Goal: Transaction & Acquisition: Purchase product/service

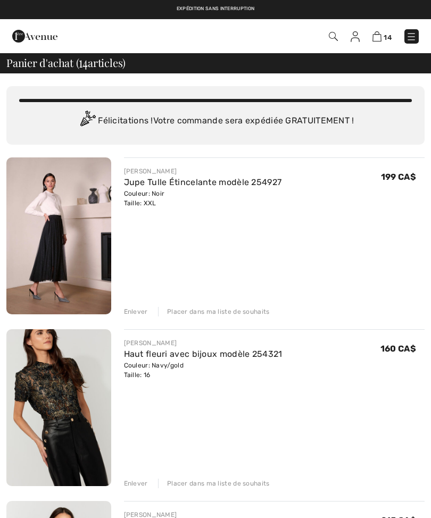
checkbox input "true"
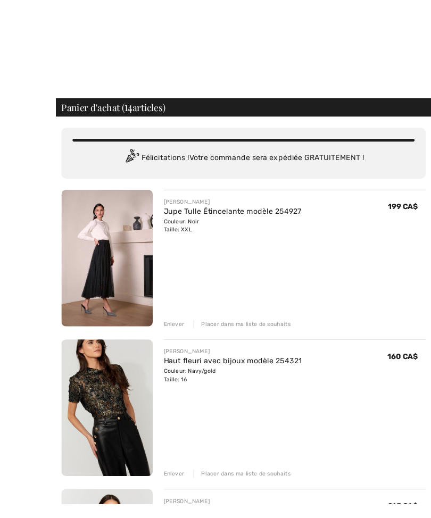
scroll to position [2, 0]
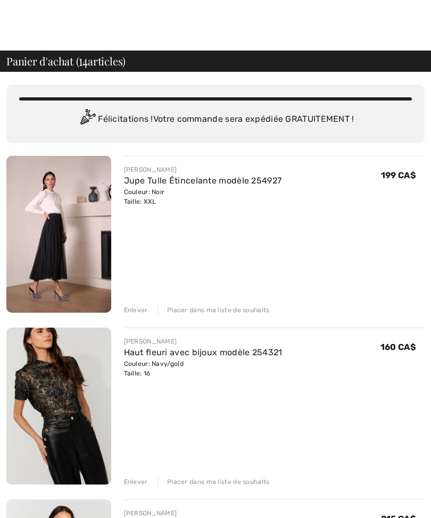
click at [140, 313] on div "Enlever" at bounding box center [136, 310] width 24 height 10
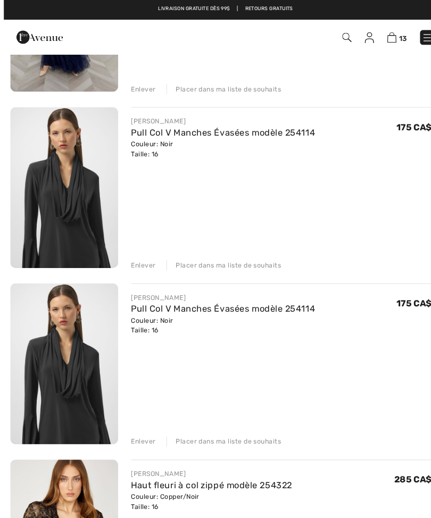
scroll to position [739, 0]
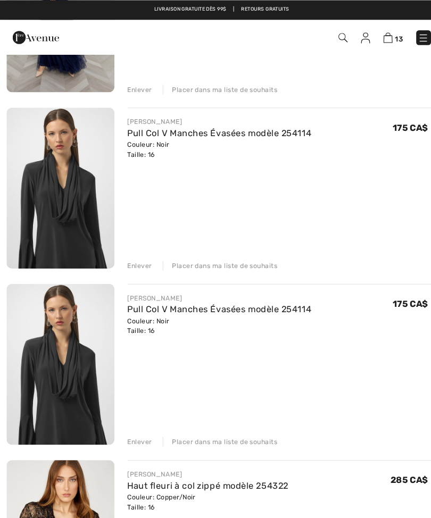
click at [133, 428] on div "Enlever" at bounding box center [136, 429] width 24 height 10
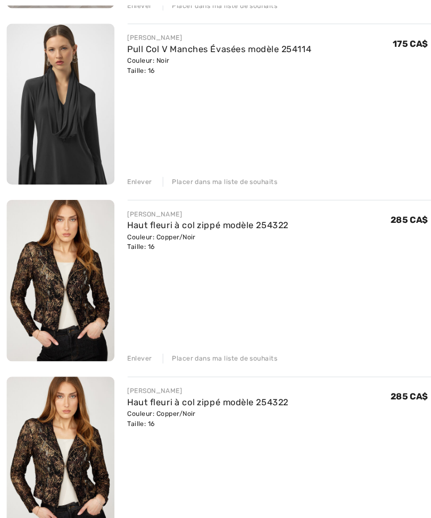
scroll to position [821, 0]
click at [137, 351] on div "Enlever" at bounding box center [136, 348] width 24 height 10
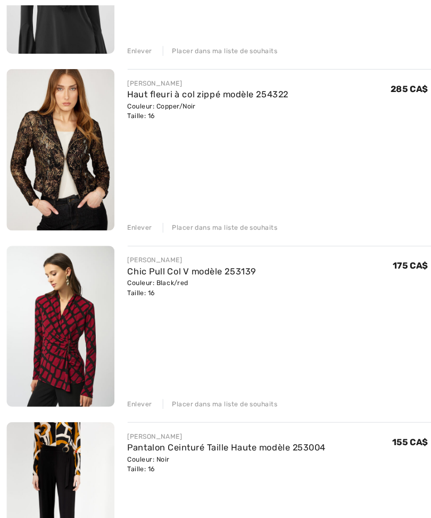
scroll to position [948, 0]
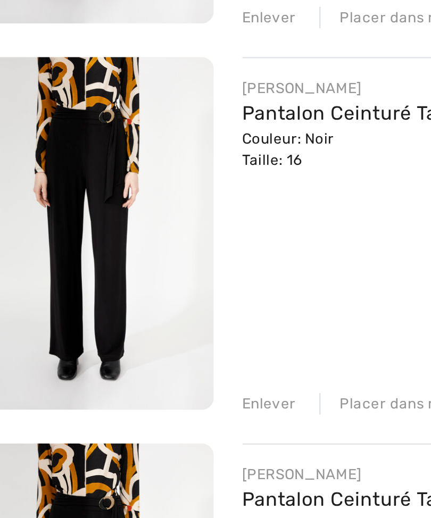
click at [124, 447] on div "Enlever" at bounding box center [136, 452] width 24 height 10
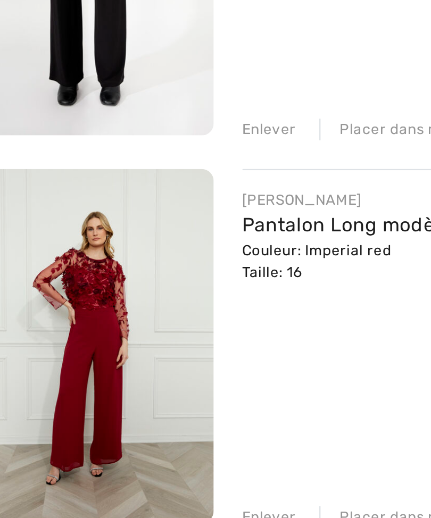
scroll to position [1358, 0]
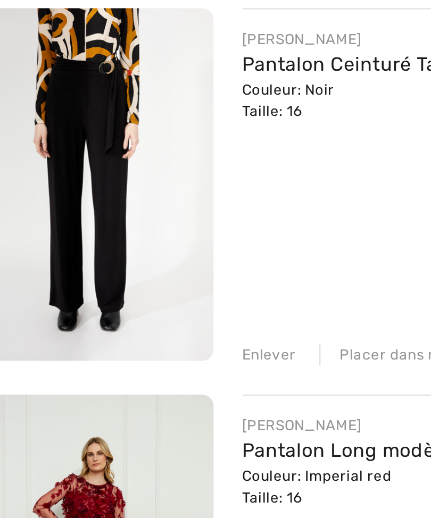
click at [124, 320] on div "Enlever" at bounding box center [136, 325] width 24 height 10
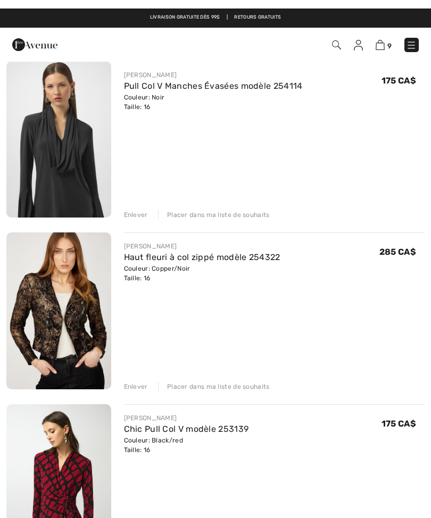
scroll to position [782, 0]
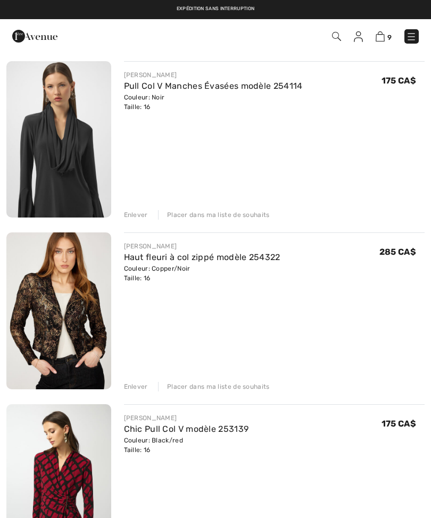
click at [137, 390] on div "Enlever" at bounding box center [136, 387] width 24 height 10
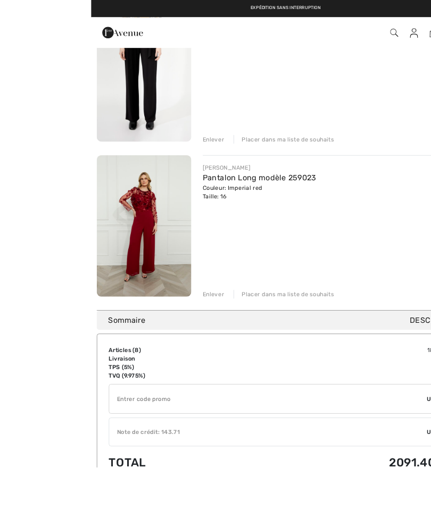
scroll to position [1211, 0]
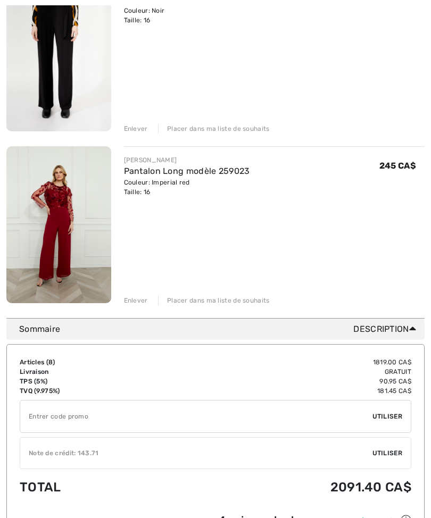
click at [140, 302] on div "Enlever" at bounding box center [136, 301] width 24 height 10
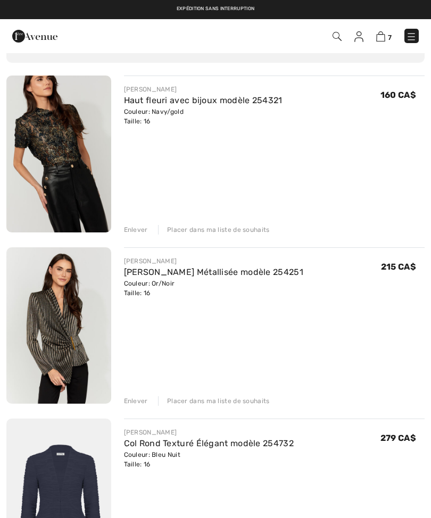
scroll to position [0, 0]
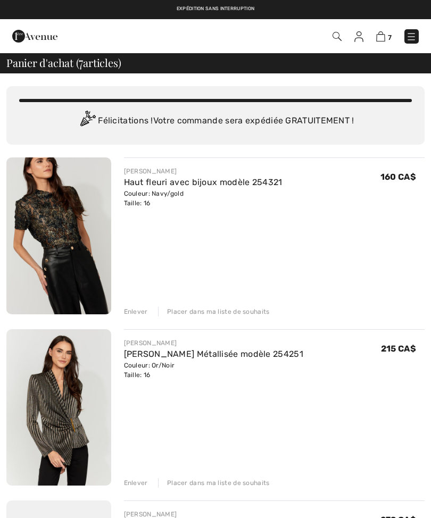
click at [410, 41] on img at bounding box center [411, 36] width 11 height 11
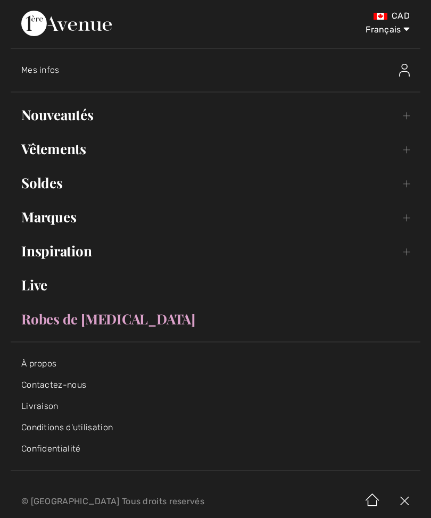
click at [73, 156] on link "Vêtements Toggle submenu" at bounding box center [215, 148] width 409 height 23
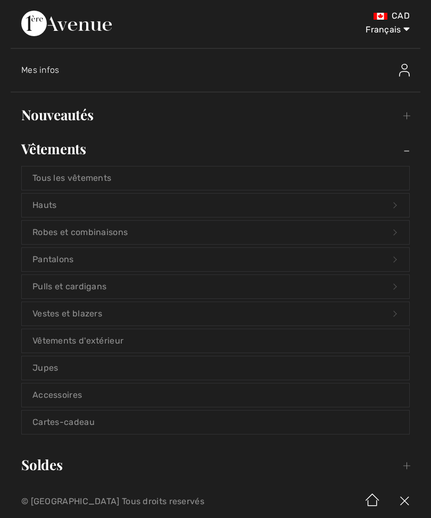
click at [64, 265] on link "Pantalons Open submenu" at bounding box center [215, 259] width 387 height 23
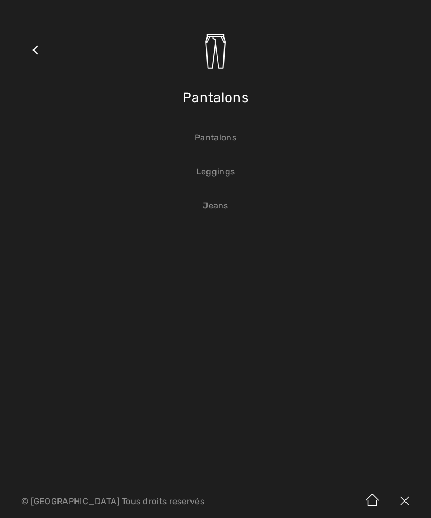
click at [225, 145] on link "Pantalons" at bounding box center [215, 137] width 387 height 23
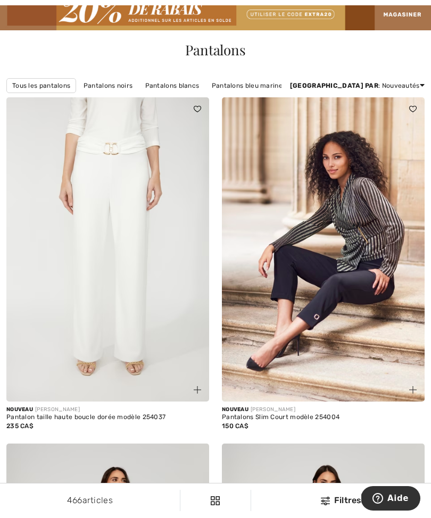
scroll to position [71, 0]
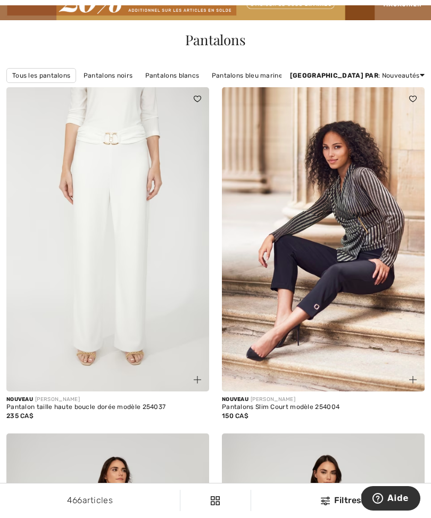
click at [325, 505] on img at bounding box center [325, 500] width 9 height 9
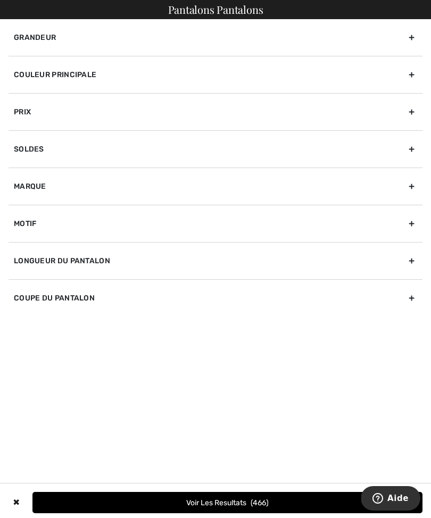
click at [70, 37] on div "Grandeur" at bounding box center [216, 37] width 414 height 37
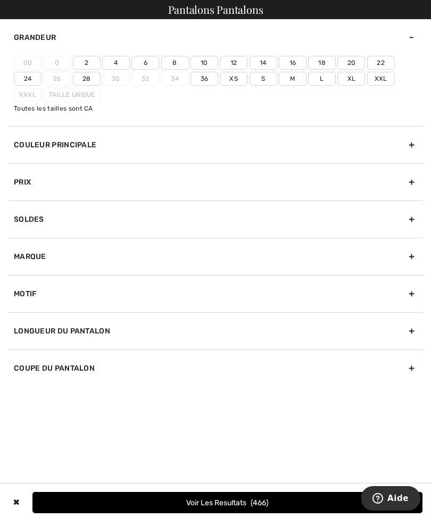
click at [291, 62] on label "16" at bounding box center [293, 63] width 28 height 14
click at [0, 0] on input"] "16" at bounding box center [0, 0] width 0 height 0
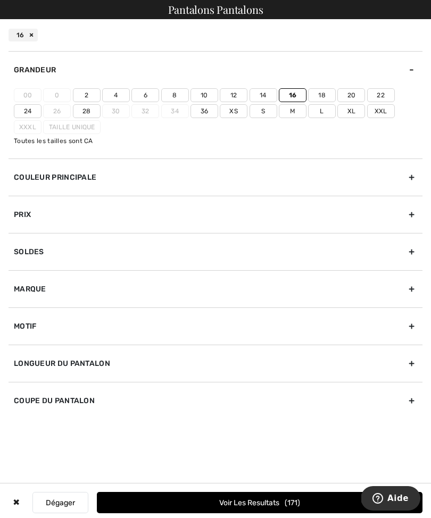
click at [91, 173] on div "Couleur Principale" at bounding box center [216, 176] width 414 height 37
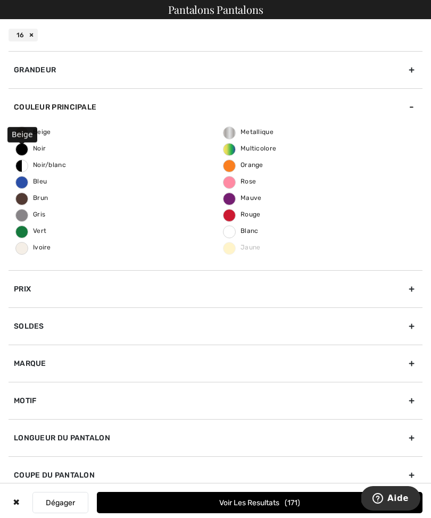
click at [49, 128] on span "Beige" at bounding box center [33, 131] width 35 height 7
click at [0, 0] on input "Beige" at bounding box center [0, 0] width 0 height 0
click at [252, 216] on span "Rouge" at bounding box center [241, 213] width 37 height 7
click at [0, 0] on input "Rouge" at bounding box center [0, 0] width 0 height 0
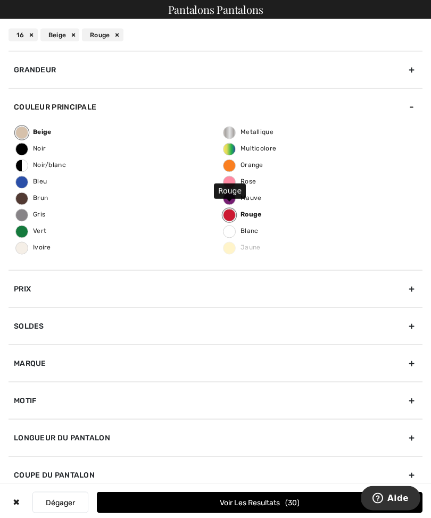
scroll to position [95, 0]
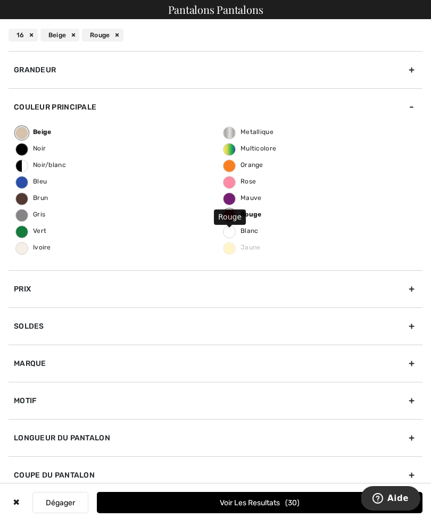
click at [256, 513] on button "Voir les resultats 30" at bounding box center [259, 502] width 325 height 21
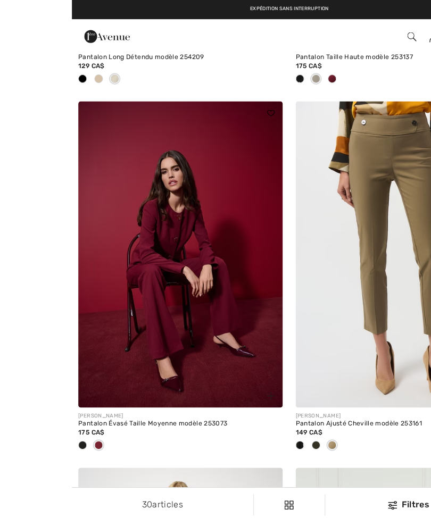
scroll to position [783, 0]
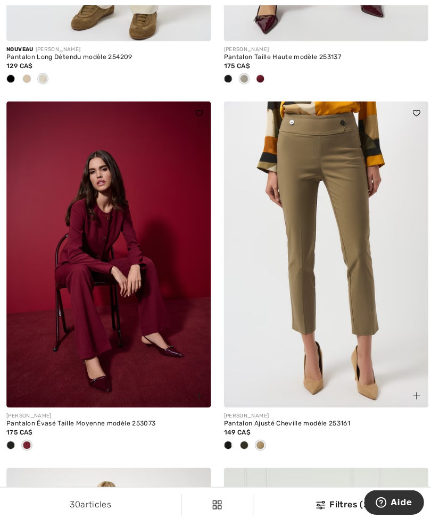
click at [128, 307] on img at bounding box center [107, 252] width 203 height 304
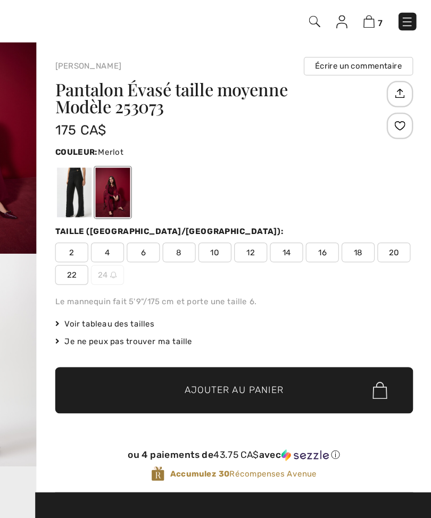
click at [330, 214] on span "16" at bounding box center [343, 222] width 27 height 16
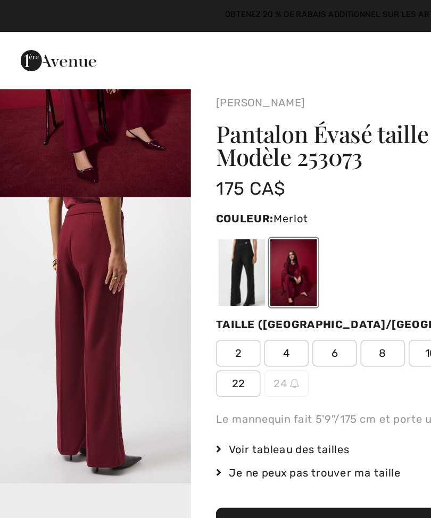
scroll to position [11, 0]
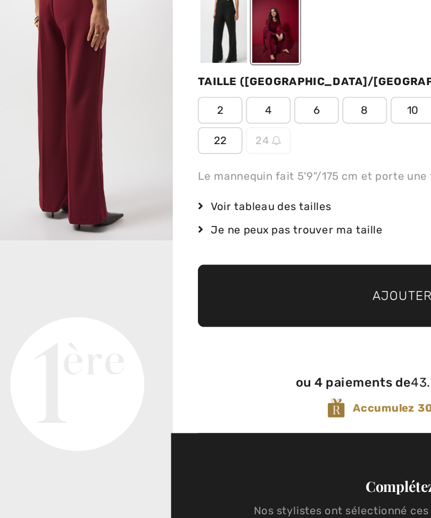
click at [233, 316] on span "Ajouter au panier" at bounding box center [272, 321] width 79 height 11
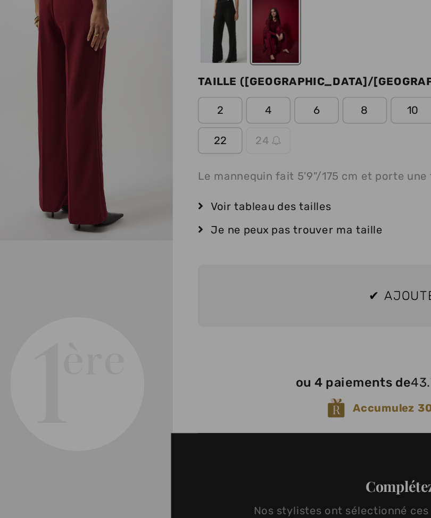
click at [227, 176] on div at bounding box center [215, 259] width 431 height 518
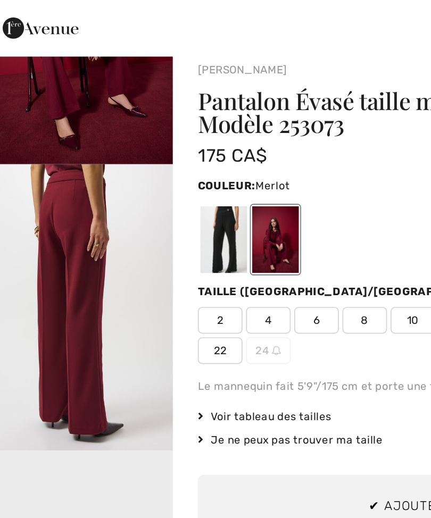
scroll to position [0, 0]
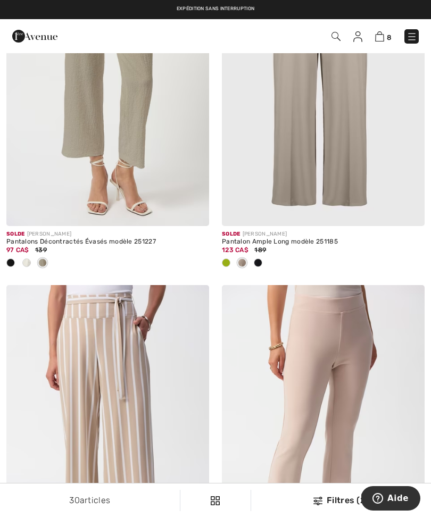
scroll to position [3541, 0]
click at [384, 38] on img at bounding box center [379, 36] width 9 height 10
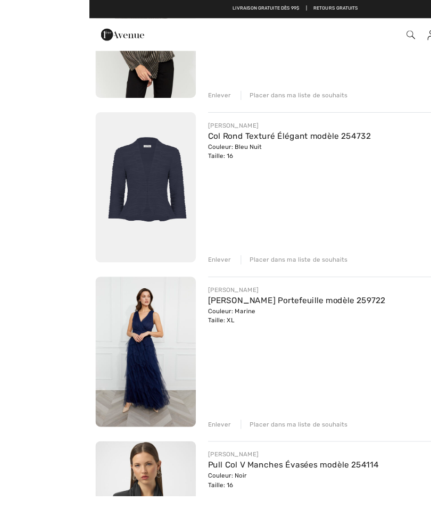
scroll to position [399, 0]
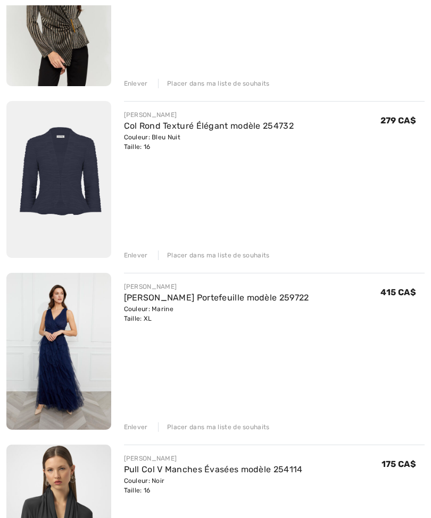
click at [215, 426] on div "Placer dans ma liste de souhaits" at bounding box center [214, 427] width 112 height 10
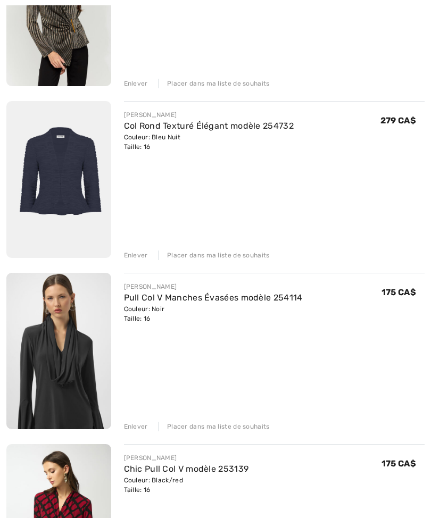
click at [232, 255] on div "Placer dans ma liste de souhaits" at bounding box center [214, 255] width 112 height 10
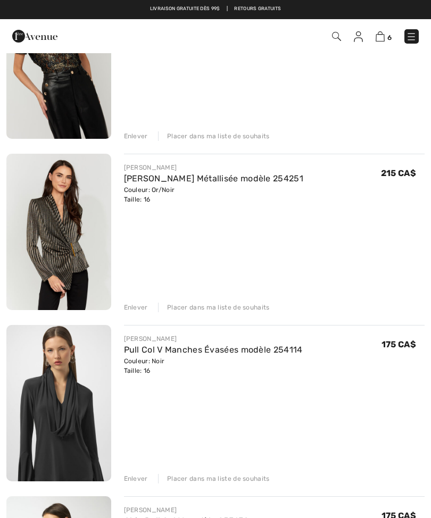
scroll to position [0, 0]
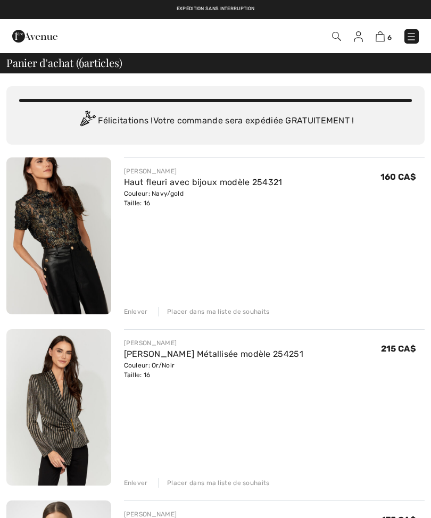
click at [412, 38] on img at bounding box center [411, 36] width 11 height 11
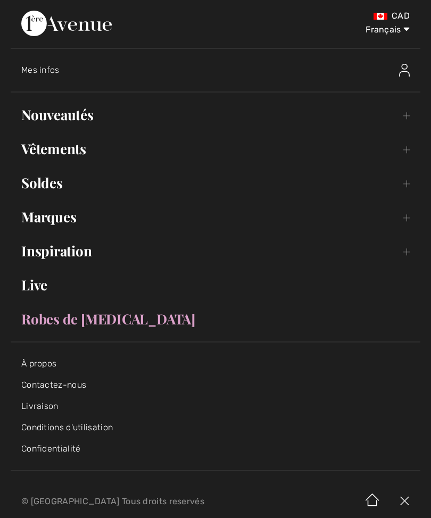
click at [65, 154] on link "Vêtements Toggle submenu" at bounding box center [215, 148] width 409 height 23
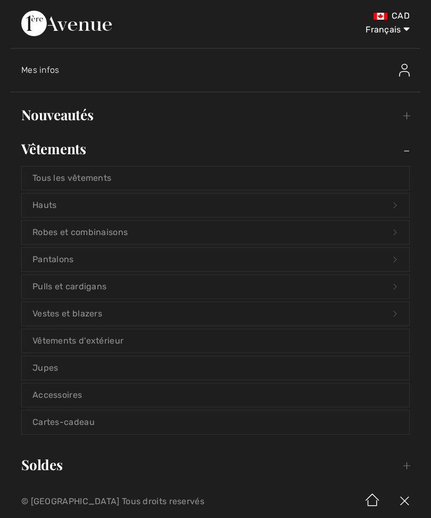
click at [109, 181] on link "Tous les vêtements" at bounding box center [215, 177] width 387 height 23
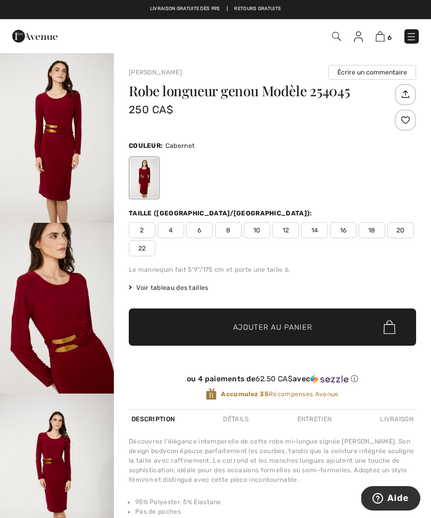
click at [415, 32] on img at bounding box center [411, 36] width 11 height 11
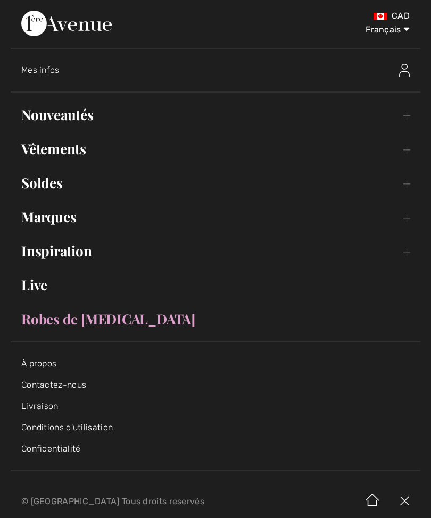
click at [55, 148] on link "Vêtements Toggle submenu" at bounding box center [215, 148] width 409 height 23
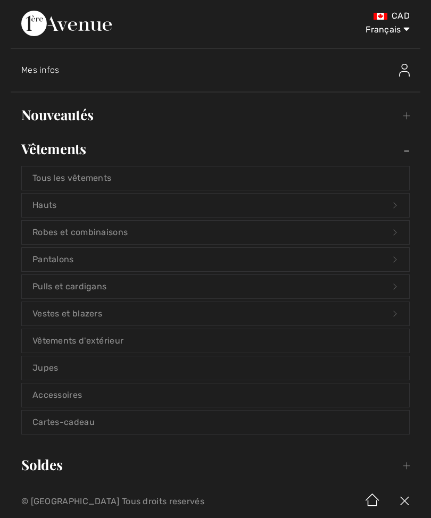
click at [96, 178] on link "Tous les vêtements" at bounding box center [215, 177] width 387 height 23
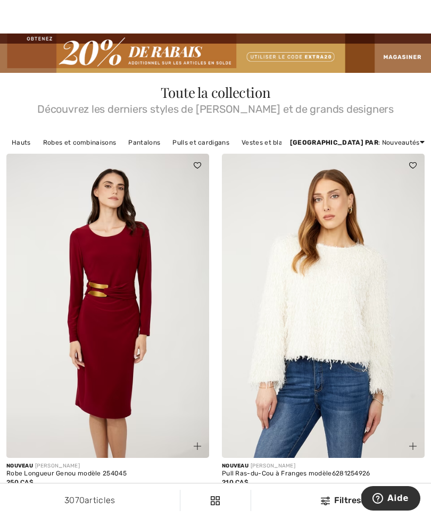
scroll to position [19, 0]
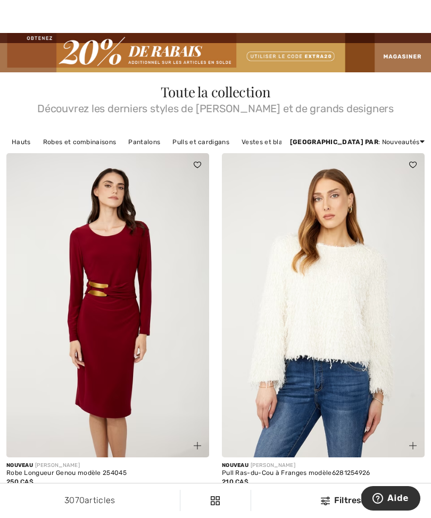
click at [328, 503] on img at bounding box center [325, 500] width 9 height 9
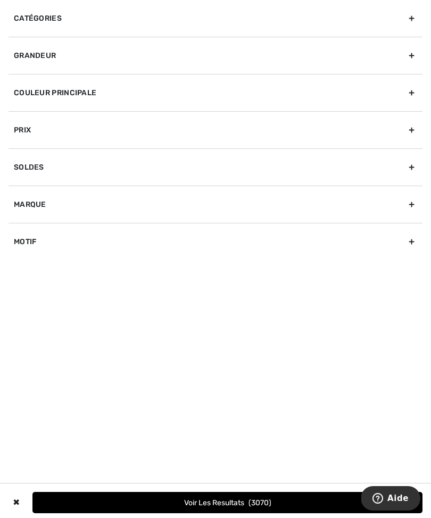
click at [83, 57] on div "Grandeur" at bounding box center [216, 55] width 414 height 37
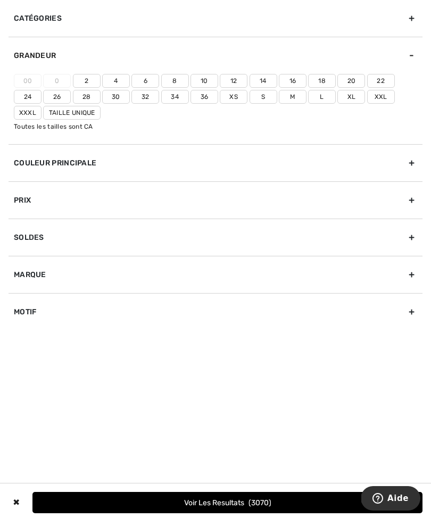
click at [298, 75] on label "16" at bounding box center [293, 81] width 28 height 14
click at [0, 0] on input"] "16" at bounding box center [0, 0] width 0 height 0
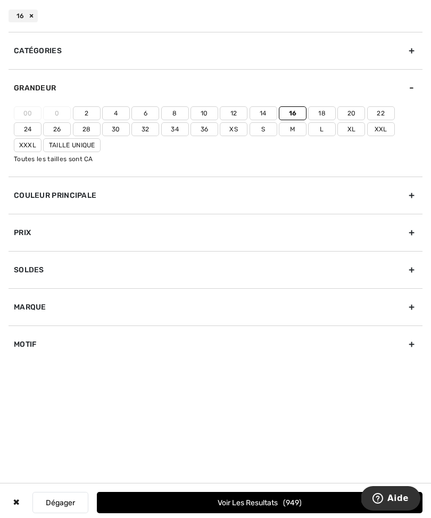
click at [403, 193] on div "Couleur Principale" at bounding box center [216, 194] width 414 height 37
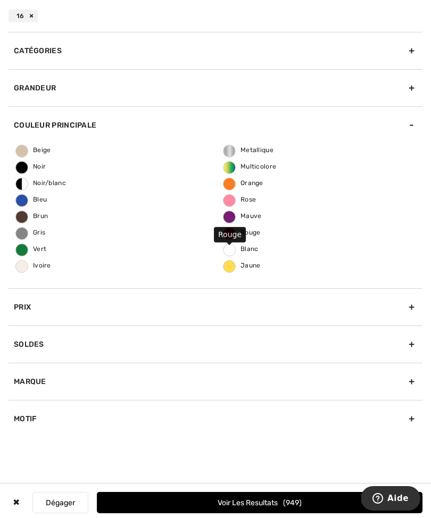
click at [240, 232] on span "Rouge" at bounding box center [241, 232] width 37 height 7
click at [0, 0] on input "Rouge" at bounding box center [0, 0] width 0 height 0
click at [285, 507] on button "Voir les resultats 67" at bounding box center [259, 502] width 325 height 21
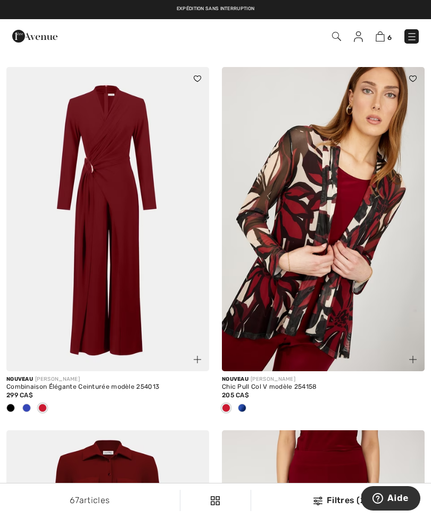
scroll to position [1179, 0]
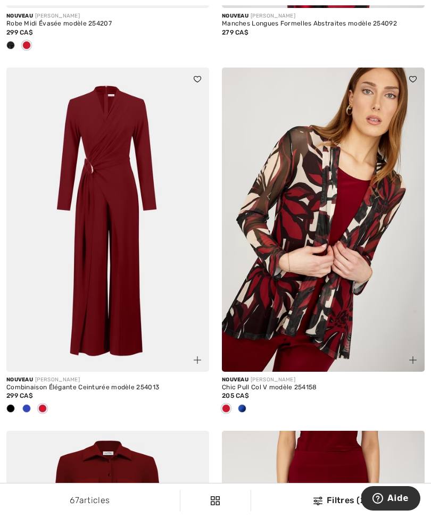
click at [332, 293] on img at bounding box center [323, 220] width 203 height 304
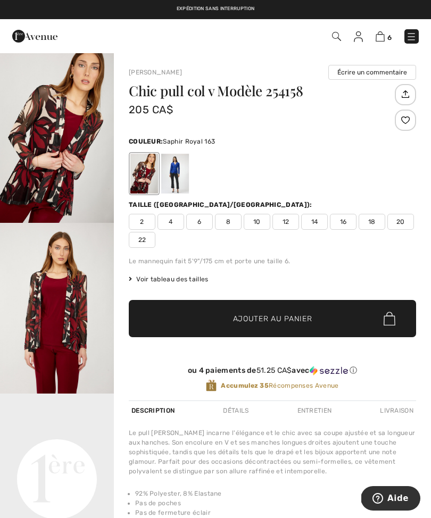
click at [179, 176] on div at bounding box center [175, 174] width 28 height 40
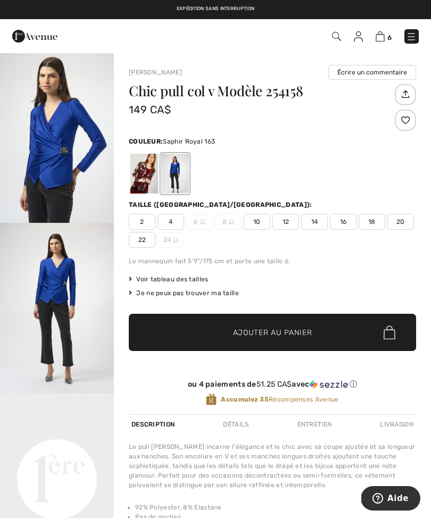
click at [180, 173] on div at bounding box center [175, 174] width 28 height 40
click at [144, 180] on div at bounding box center [144, 174] width 28 height 40
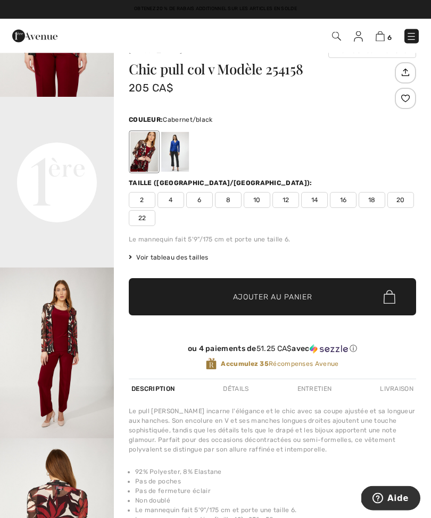
scroll to position [22, 0]
click at [144, 155] on div at bounding box center [144, 152] width 28 height 40
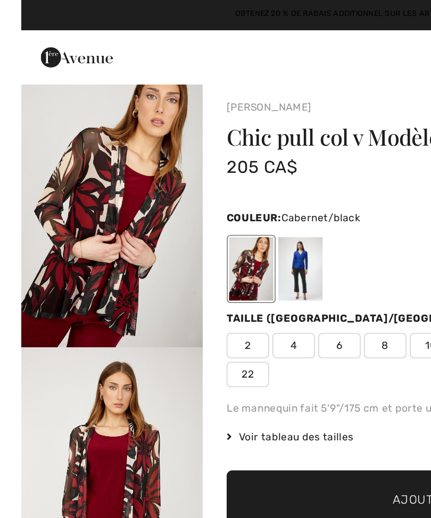
scroll to position [0, 0]
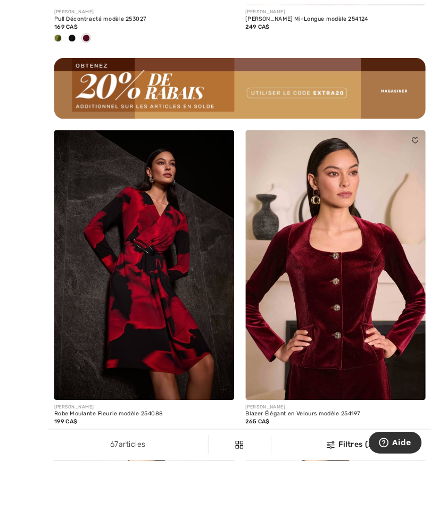
scroll to position [4581, 0]
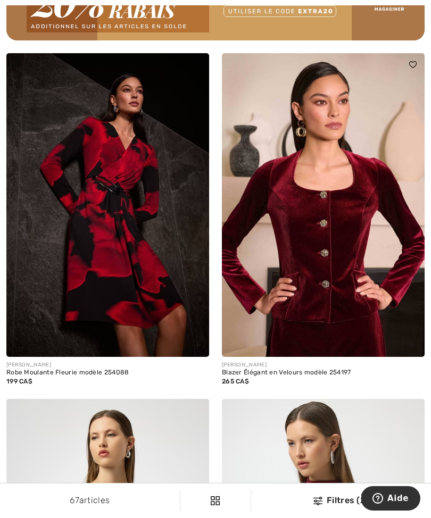
click at [324, 273] on img at bounding box center [323, 205] width 203 height 304
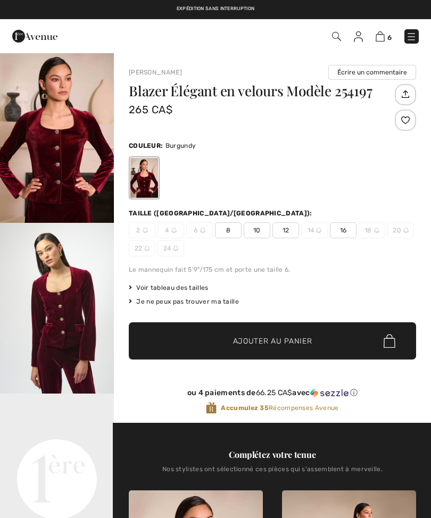
checkbox input "true"
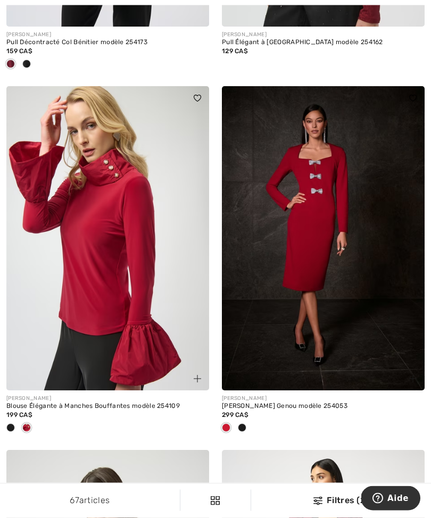
scroll to position [5257, 0]
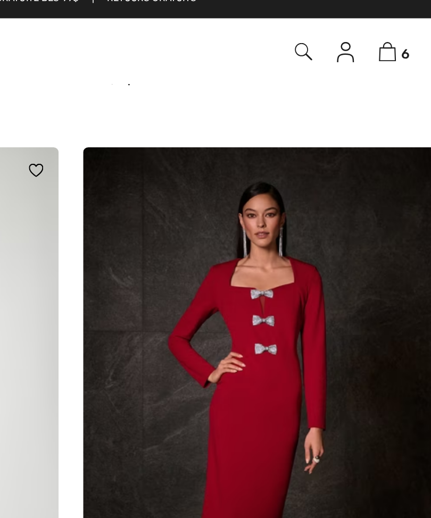
click at [222, 195] on img at bounding box center [323, 238] width 203 height 304
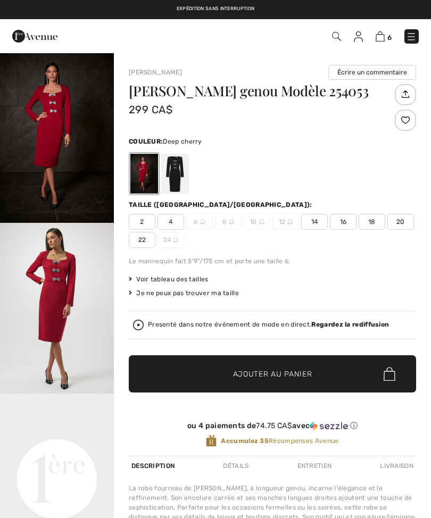
checkbox input "true"
click at [173, 178] on div at bounding box center [175, 174] width 28 height 40
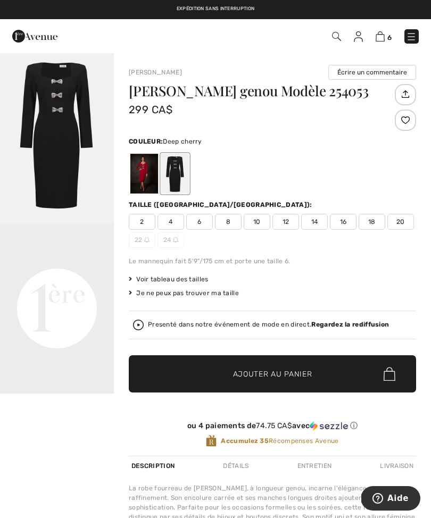
click at [141, 176] on div at bounding box center [144, 174] width 28 height 40
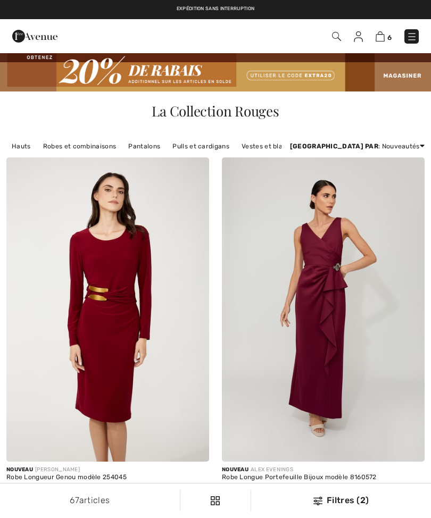
scroll to position [5137, 0]
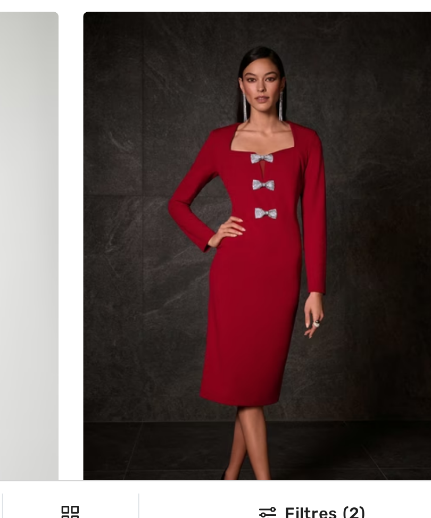
checkbox input "true"
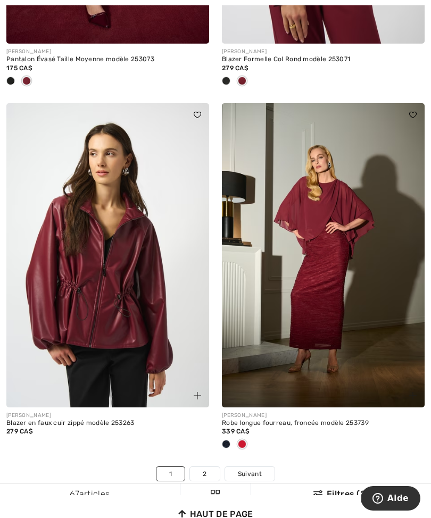
scroll to position [6330, 0]
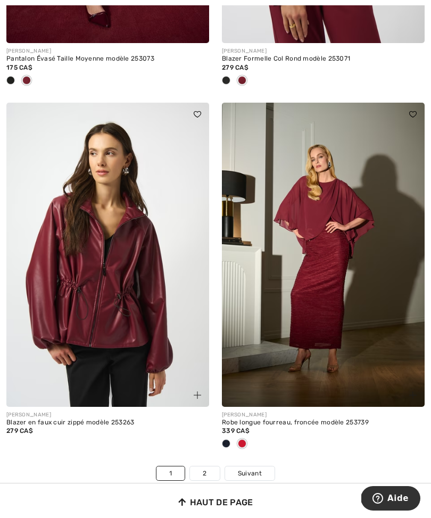
click at [205, 467] on link "2" at bounding box center [204, 473] width 29 height 14
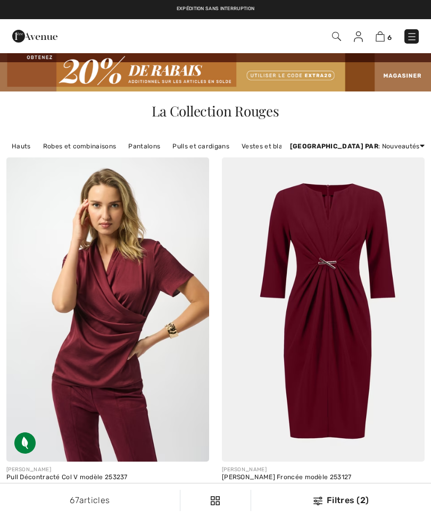
checkbox input "true"
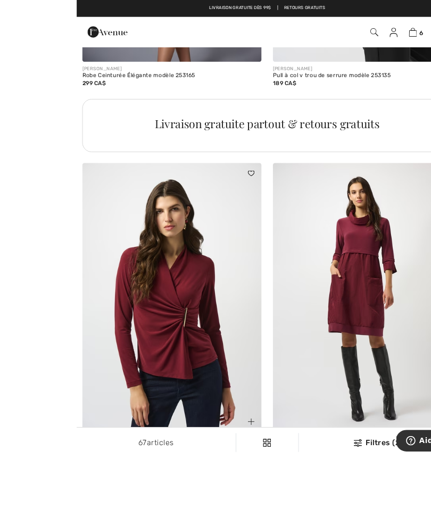
scroll to position [2248, 0]
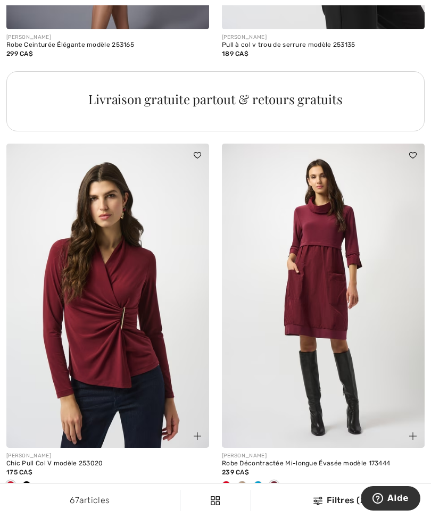
click at [10, 483] on span at bounding box center [10, 485] width 9 height 9
click at [124, 323] on img at bounding box center [107, 296] width 203 height 304
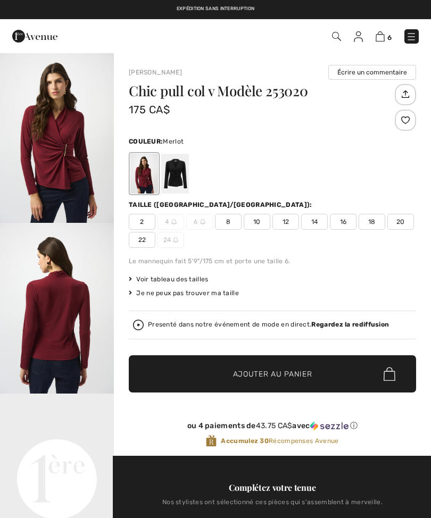
checkbox input "true"
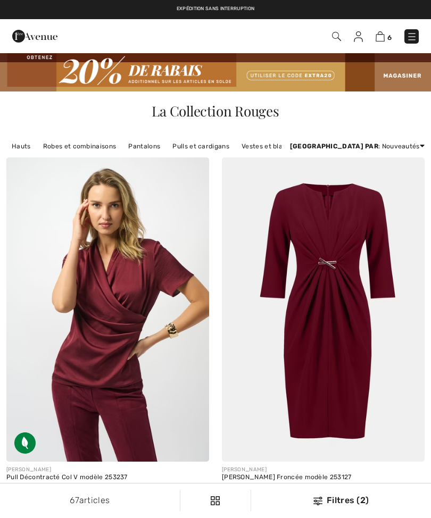
scroll to position [2283, 0]
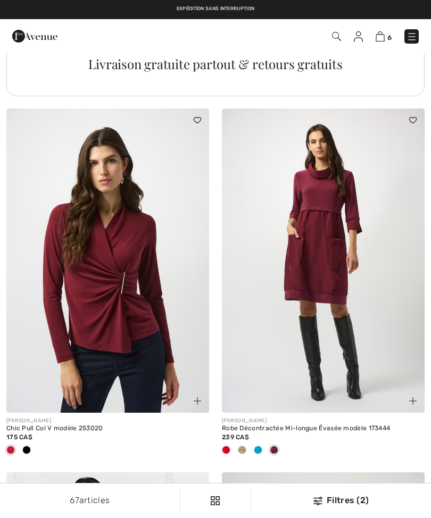
checkbox input "true"
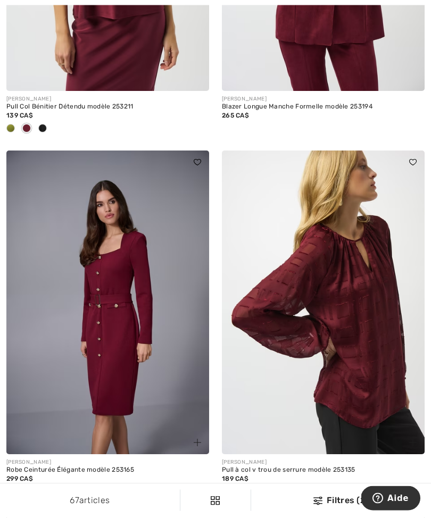
scroll to position [1827, 0]
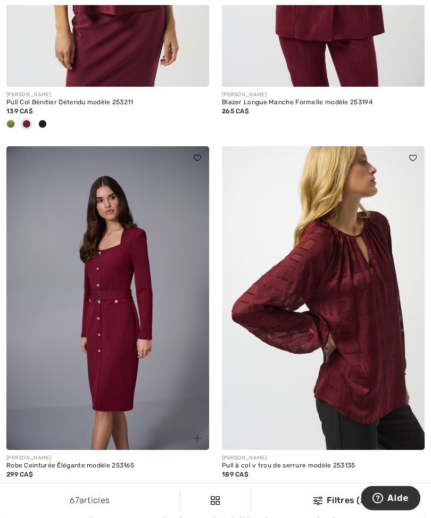
click at [370, 342] on img at bounding box center [323, 299] width 203 height 304
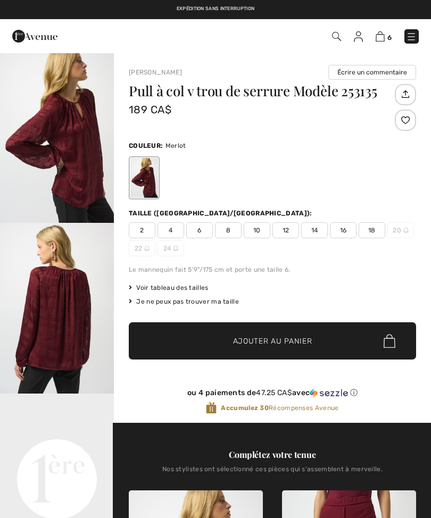
checkbox input "true"
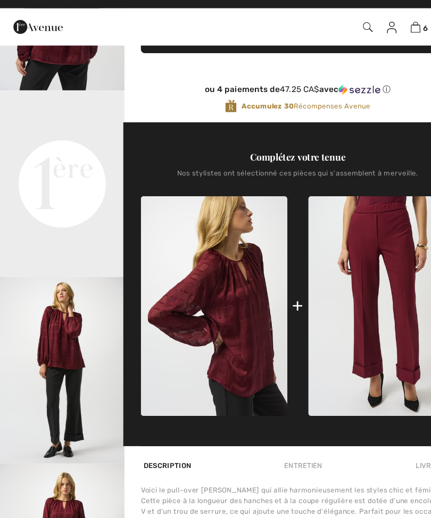
scroll to position [299, 0]
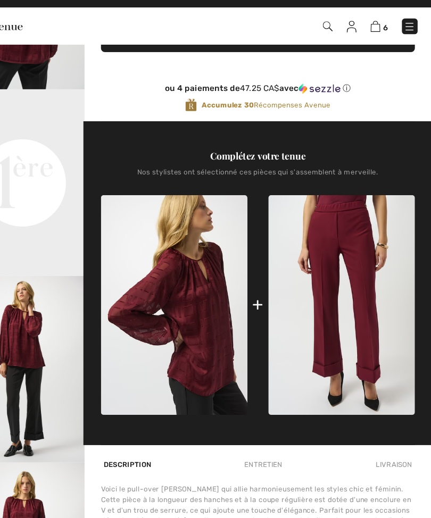
click at [241, 282] on div "+" at bounding box center [272, 291] width 287 height 201
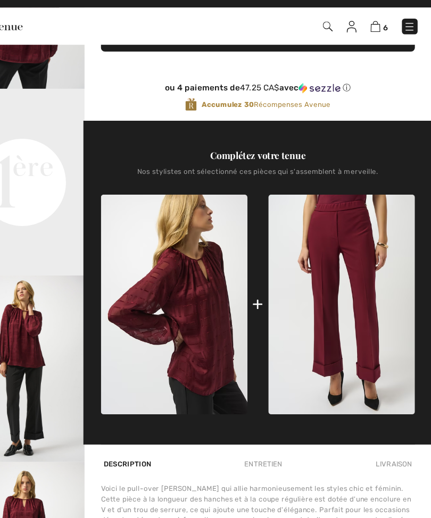
click at [321, 294] on img at bounding box center [349, 290] width 134 height 201
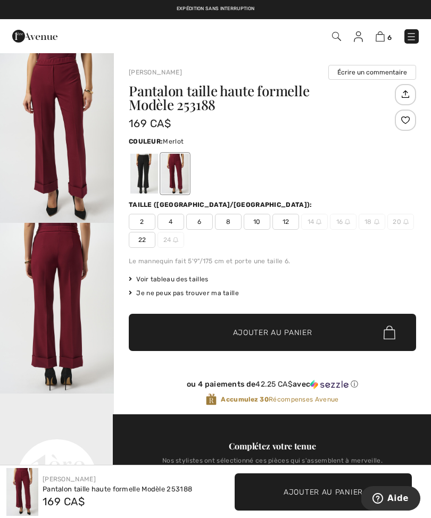
click at [382, 37] on img at bounding box center [379, 36] width 9 height 10
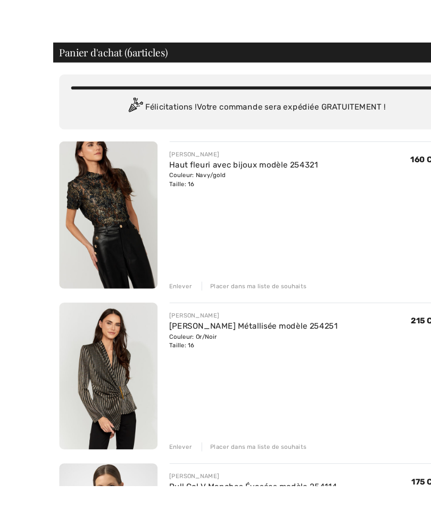
scroll to position [24, 0]
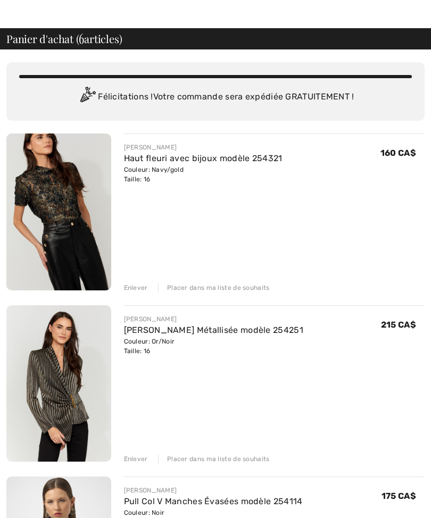
click at [227, 289] on div "Placer dans ma liste de souhaits" at bounding box center [214, 288] width 112 height 10
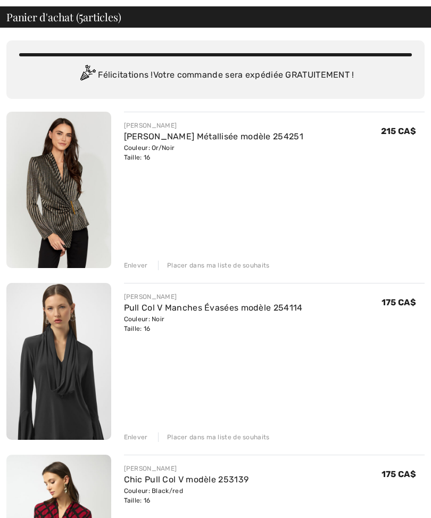
scroll to position [47, 0]
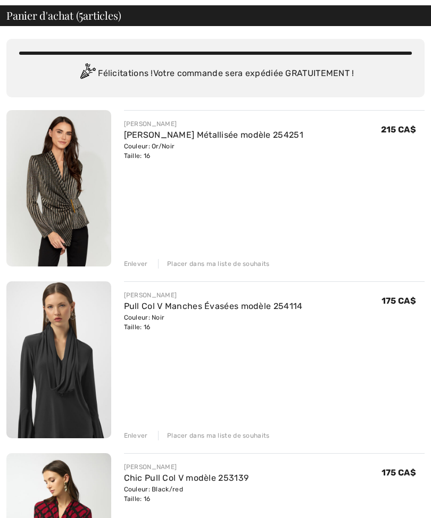
click at [231, 440] on div "Placer dans ma liste de souhaits" at bounding box center [214, 436] width 112 height 10
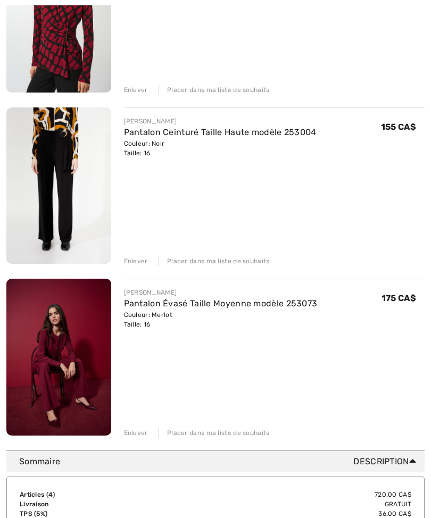
scroll to position [395, 0]
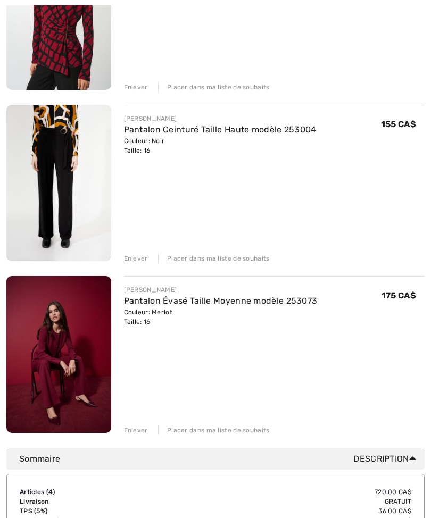
click at [63, 356] on img at bounding box center [58, 354] width 105 height 157
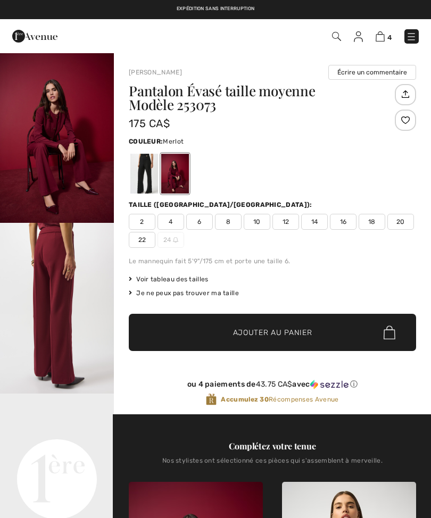
checkbox input "true"
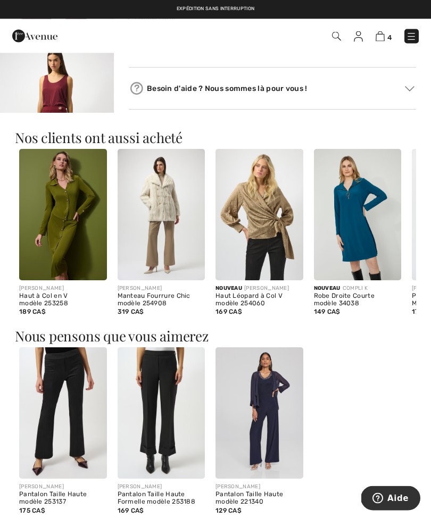
scroll to position [832, 0]
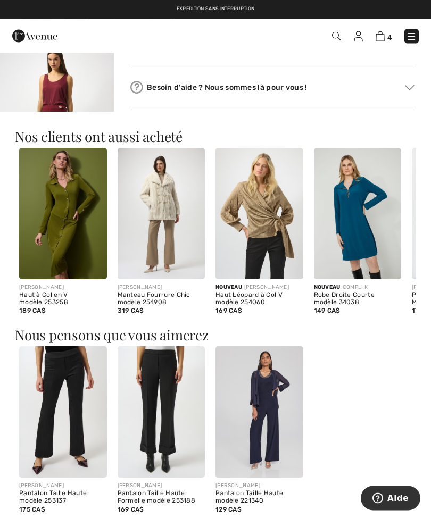
click at [269, 224] on img at bounding box center [259, 213] width 88 height 131
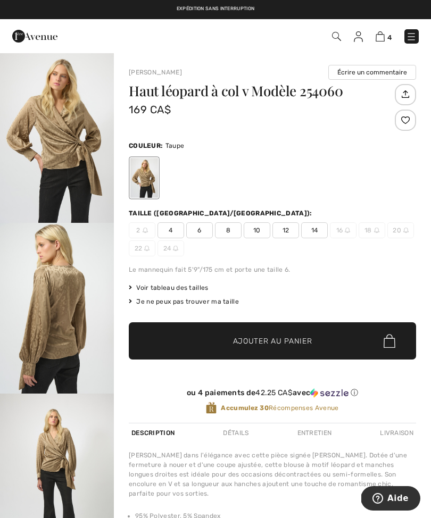
click at [389, 265] on div "Le mannequin fait 5'9"/175 cm et porte une taille 6." at bounding box center [272, 270] width 287 height 10
